Goal: Find specific page/section: Find specific page/section

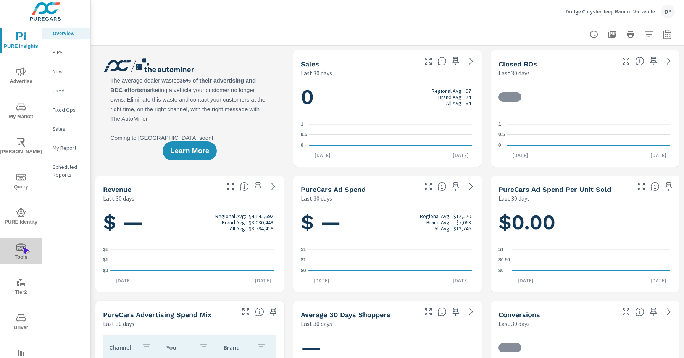
click at [22, 246] on icon "nav menu" at bounding box center [20, 247] width 9 height 8
